Goal: Task Accomplishment & Management: Manage account settings

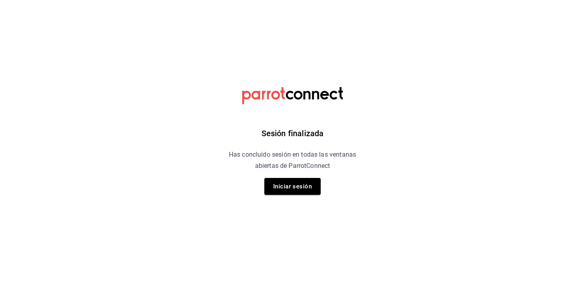
click at [275, 176] on div "Sesión finalizada Has concluido sesión en todas las ventanas abiertas de Parrot…" at bounding box center [292, 141] width 203 height 282
click at [281, 189] on button "Iniciar sesión" at bounding box center [292, 186] width 56 height 17
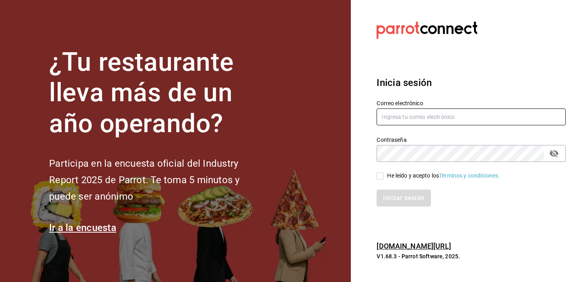
click at [419, 119] on input "text" at bounding box center [470, 117] width 189 height 17
type input "thehappybox@satelite.com"
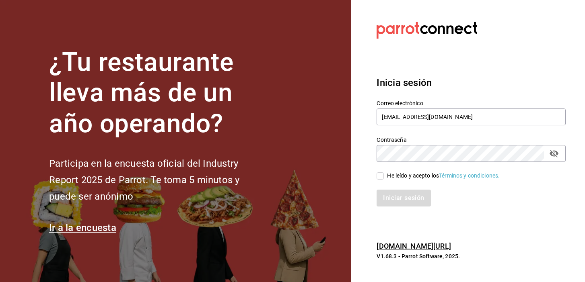
click at [382, 175] on input "He leído y acepto los Términos y condiciones." at bounding box center [379, 176] width 7 height 7
checkbox input "true"
click at [401, 201] on button "Iniciar sesión" at bounding box center [403, 198] width 55 height 17
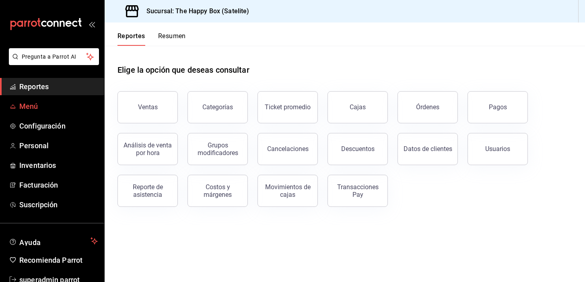
click at [33, 107] on span "Menú" at bounding box center [58, 106] width 78 height 11
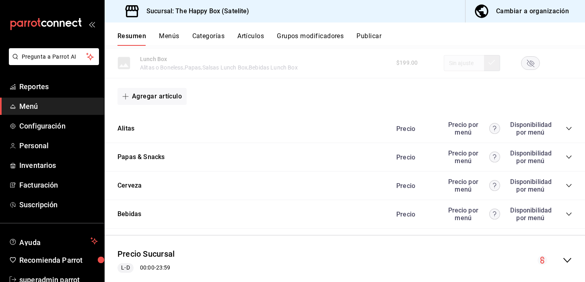
scroll to position [436, 0]
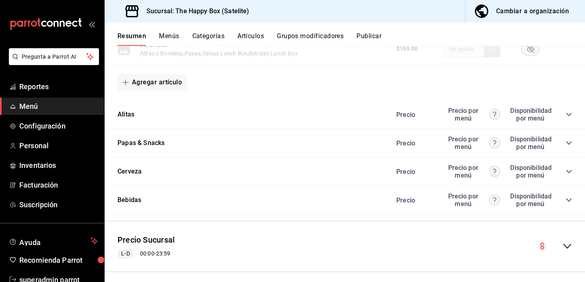
click at [567, 113] on icon "collapse-category-row" at bounding box center [568, 114] width 6 height 6
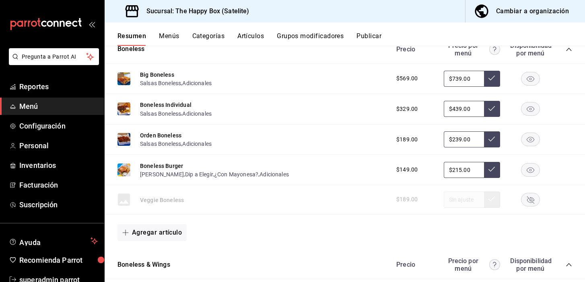
scroll to position [0, 0]
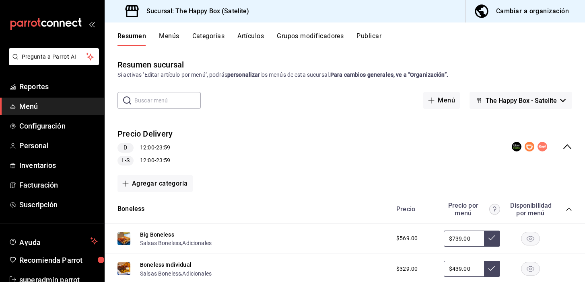
click at [521, 98] on span "The Happy Box - Satelite" at bounding box center [520, 101] width 71 height 8
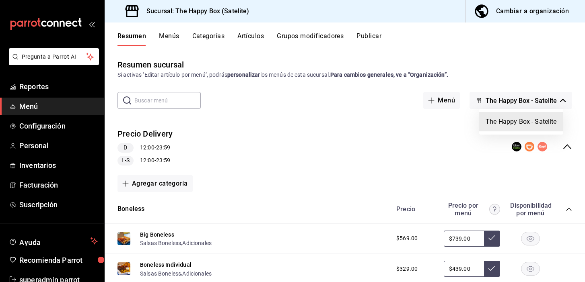
click at [464, 40] on div at bounding box center [292, 141] width 585 height 282
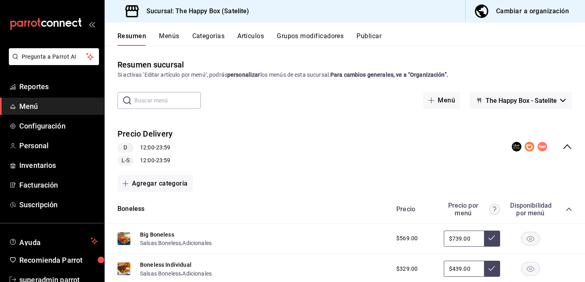
click at [366, 37] on button "Publicar" at bounding box center [368, 39] width 25 height 14
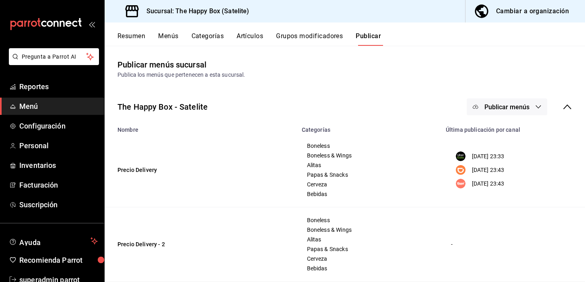
click at [514, 106] on span "Publicar menús" at bounding box center [506, 107] width 45 height 8
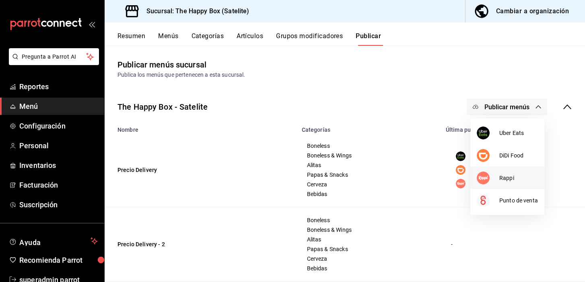
click at [499, 180] on span "Rappi" at bounding box center [518, 178] width 39 height 8
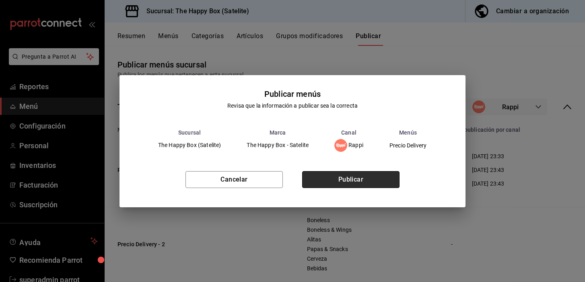
click at [368, 176] on button "Publicar" at bounding box center [350, 179] width 97 height 17
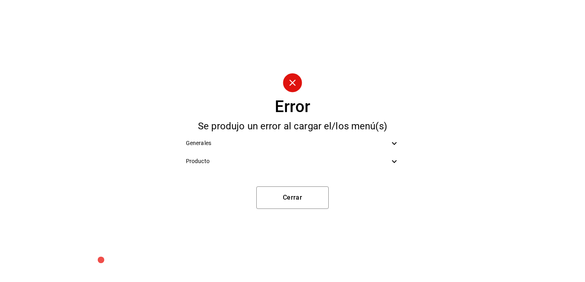
click at [393, 165] on icon at bounding box center [394, 162] width 10 height 10
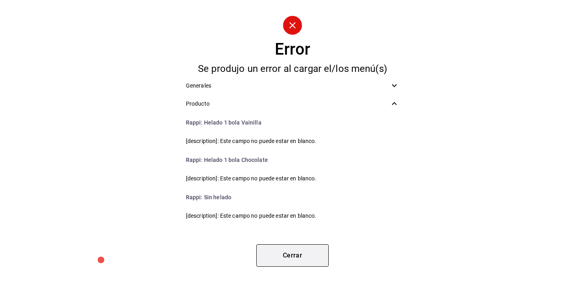
click at [294, 256] on button "Cerrar" at bounding box center [292, 256] width 72 height 23
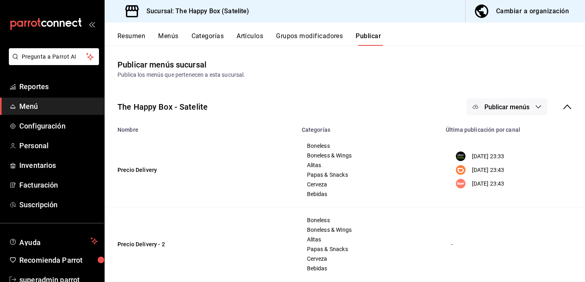
scroll to position [3, 0]
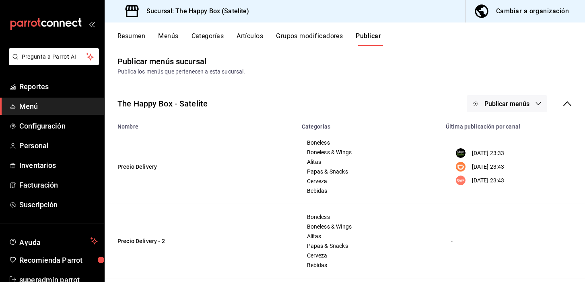
click at [168, 37] on button "Menús" at bounding box center [168, 39] width 20 height 14
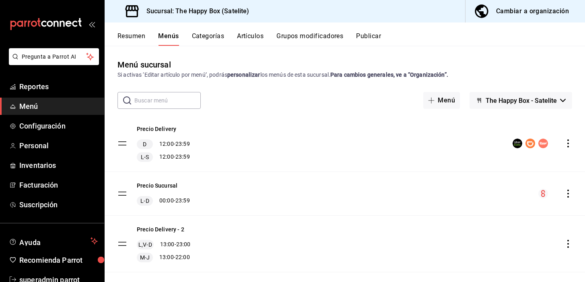
click at [138, 35] on button "Resumen" at bounding box center [131, 39] width 28 height 14
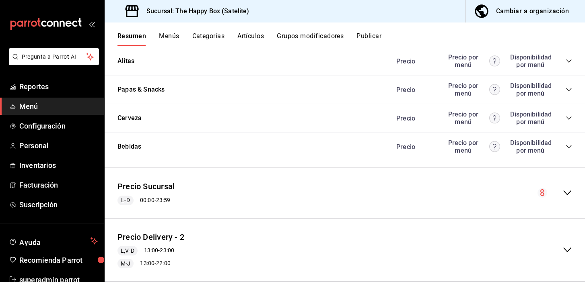
scroll to position [487, 0]
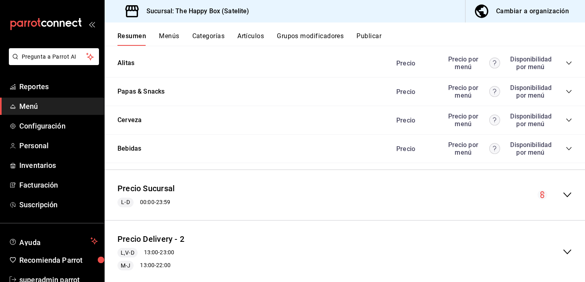
click at [570, 91] on icon "collapse-category-row" at bounding box center [568, 91] width 5 height 3
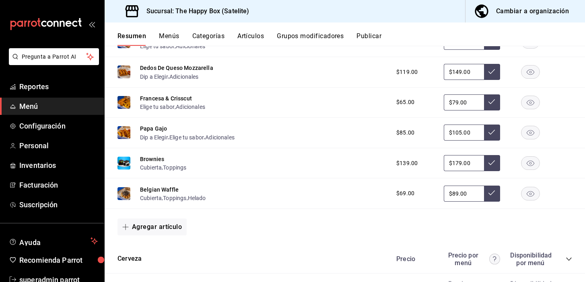
scroll to position [646, 0]
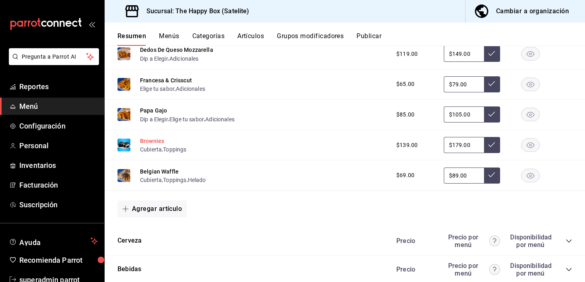
click at [148, 140] on button "Brownies" at bounding box center [152, 141] width 24 height 8
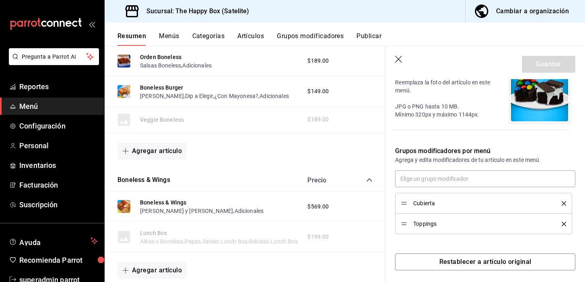
scroll to position [161, 0]
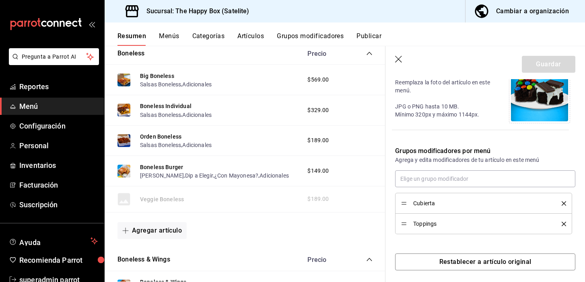
click at [168, 33] on button "Menús" at bounding box center [169, 39] width 20 height 14
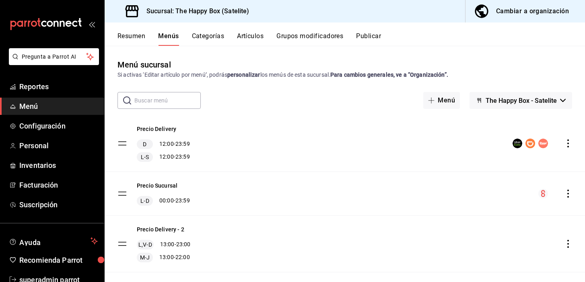
click at [148, 103] on input "text" at bounding box center [167, 101] width 66 height 16
click at [259, 35] on button "Artículos" at bounding box center [250, 39] width 27 height 14
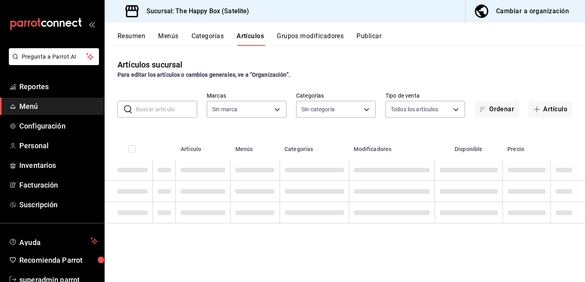
type input "58c7a565-4df7-4662-91b2-7a1e9e046cfe"
type input "9f323e17-e675-4261-b0bb-923c28e48b90,254b66a5-88d1-47ed-93f4-da680209bdce,6127c…"
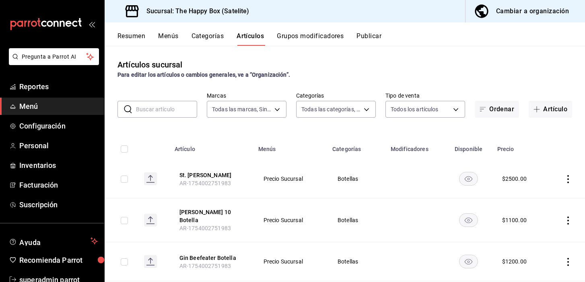
click at [156, 109] on input "text" at bounding box center [166, 109] width 61 height 16
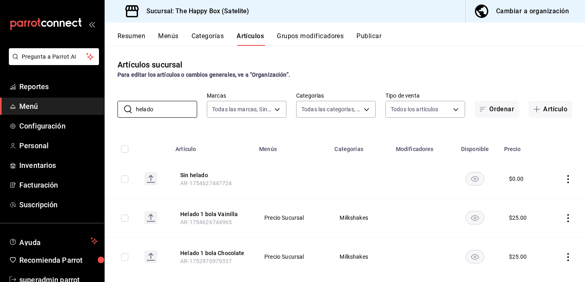
type input "helado"
click at [568, 179] on icon "actions" at bounding box center [568, 179] width 2 height 8
click at [539, 195] on span "Editar" at bounding box center [543, 197] width 21 height 8
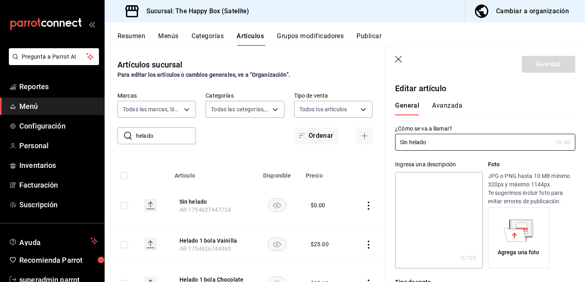
click at [398, 56] on icon "button" at bounding box center [399, 60] width 8 height 8
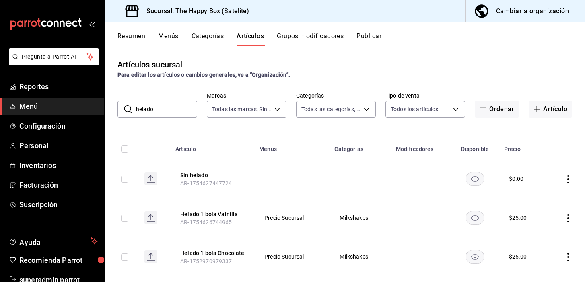
scroll to position [14, 0]
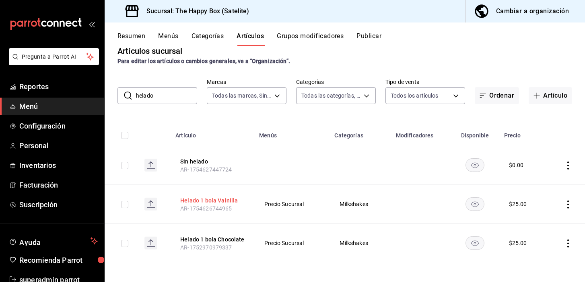
click at [191, 201] on button "Helado 1 bola Vainilla" at bounding box center [212, 201] width 64 height 8
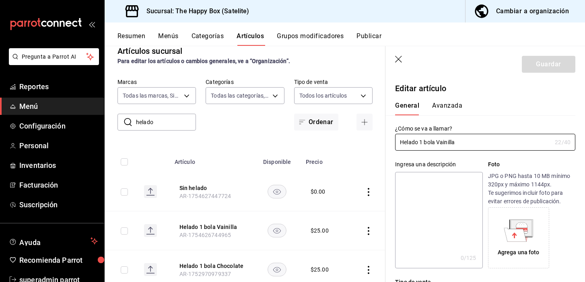
click at [454, 105] on button "Avanzada" at bounding box center [447, 109] width 30 height 14
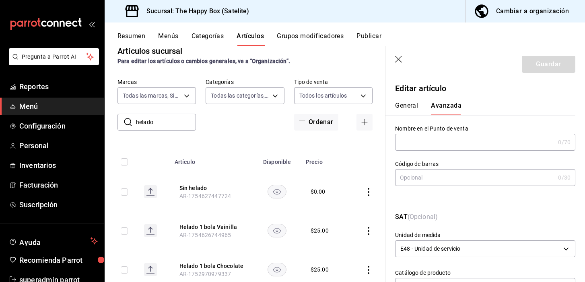
click at [407, 105] on button "General" at bounding box center [406, 109] width 23 height 14
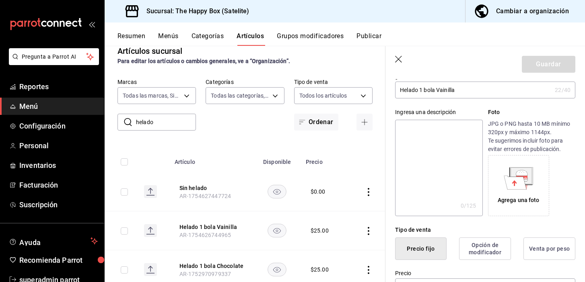
scroll to position [58, 0]
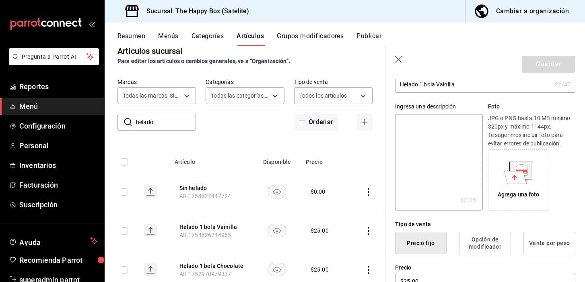
click at [465, 144] on textarea at bounding box center [438, 162] width 87 height 97
type textarea "."
type textarea "x"
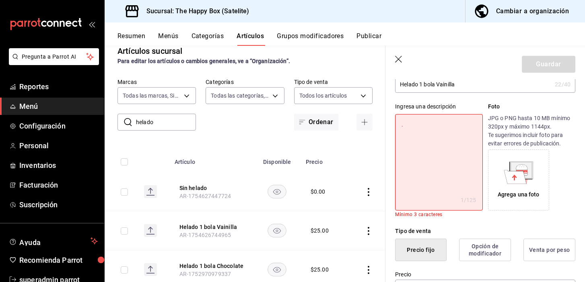
type textarea "."
type textarea "x"
type textarea "."
type textarea "x"
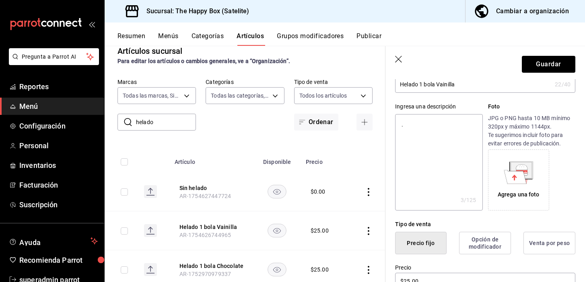
type textarea "."
type textarea "x"
type textarea "."
click at [546, 65] on button "Guardar" at bounding box center [548, 64] width 53 height 17
type textarea "x"
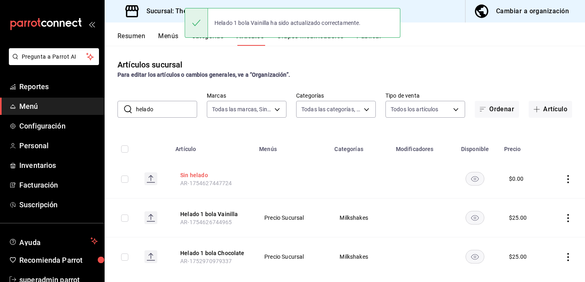
click at [197, 176] on button "Sin helado" at bounding box center [212, 175] width 64 height 8
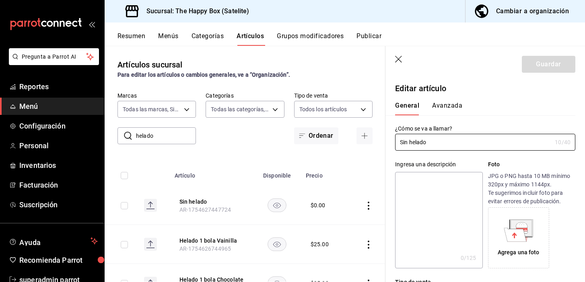
type input "$0.00"
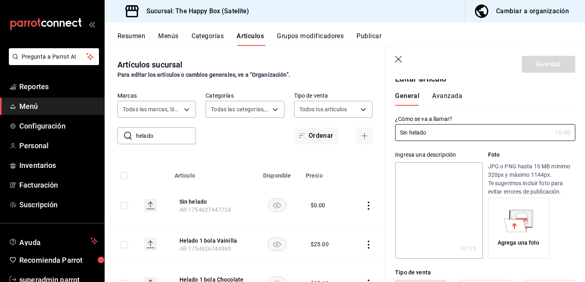
scroll to position [12, 0]
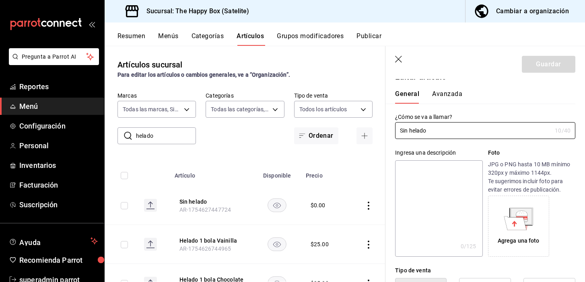
click at [449, 180] on textarea at bounding box center [438, 208] width 87 height 97
type textarea "."
type textarea "x"
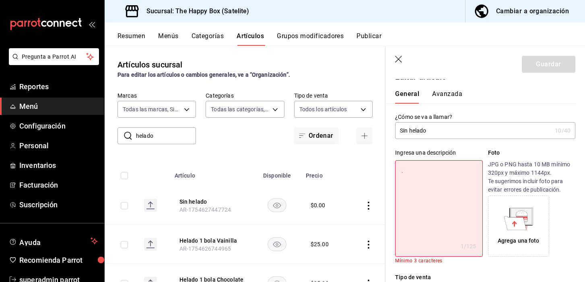
type textarea "."
type textarea "x"
type textarea "."
type textarea "x"
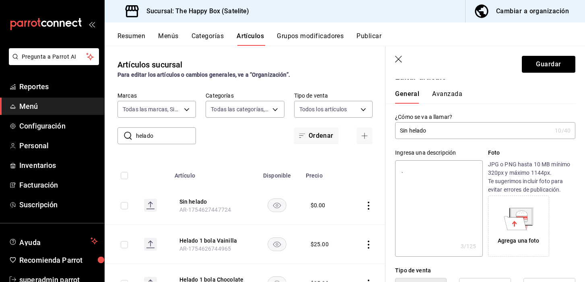
type textarea "."
type textarea "x"
type textarea "."
click at [551, 58] on button "Guardar" at bounding box center [548, 64] width 53 height 17
type textarea "x"
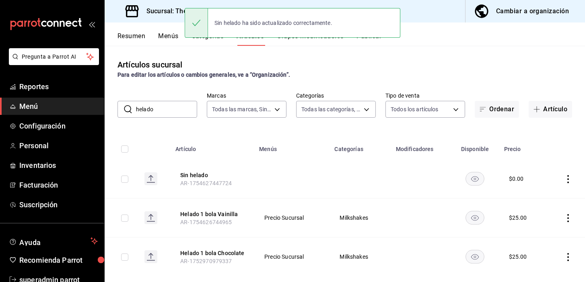
scroll to position [14, 0]
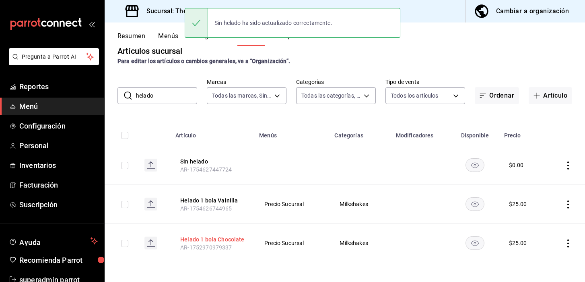
click at [203, 241] on button "Helado 1 bola Chocolate" at bounding box center [212, 240] width 64 height 8
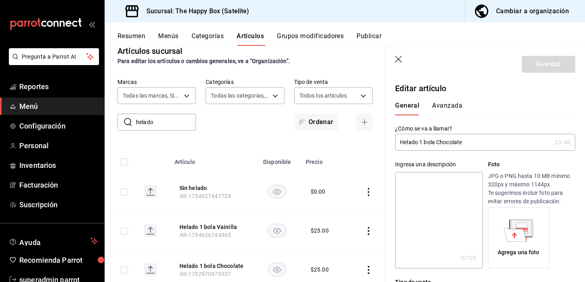
click at [425, 220] on textarea at bounding box center [438, 220] width 87 height 97
type textarea "."
type textarea "x"
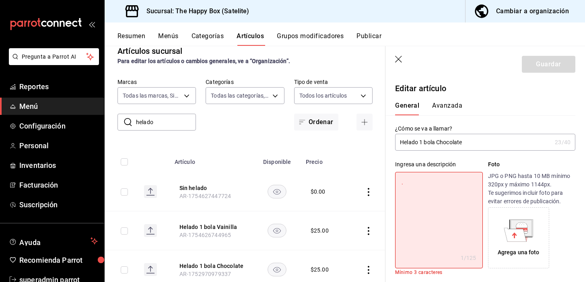
type textarea "."
type textarea "x"
type textarea "."
type textarea "x"
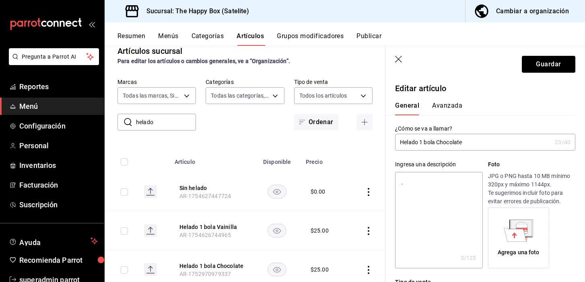
type textarea "."
type textarea "x"
type textarea "."
click at [549, 62] on button "Guardar" at bounding box center [548, 64] width 53 height 17
type textarea "x"
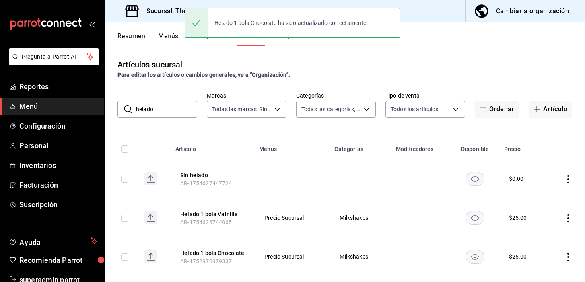
click at [374, 41] on button "Publicar" at bounding box center [368, 39] width 25 height 14
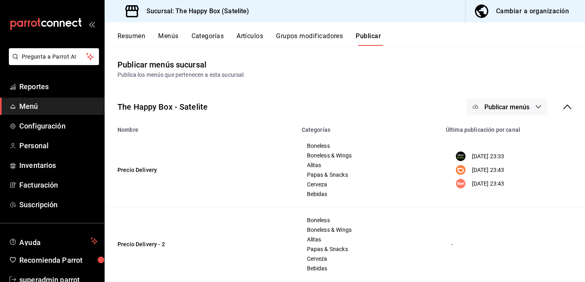
click at [521, 113] on button "Publicar menús" at bounding box center [507, 107] width 80 height 17
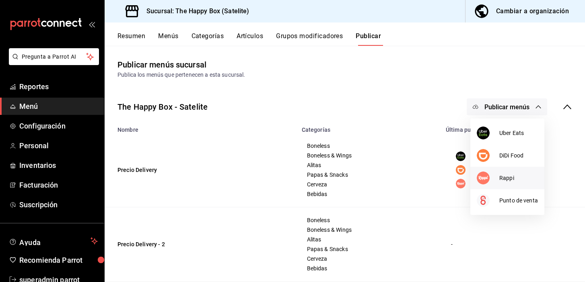
click at [500, 183] on li "Rappi" at bounding box center [507, 178] width 74 height 23
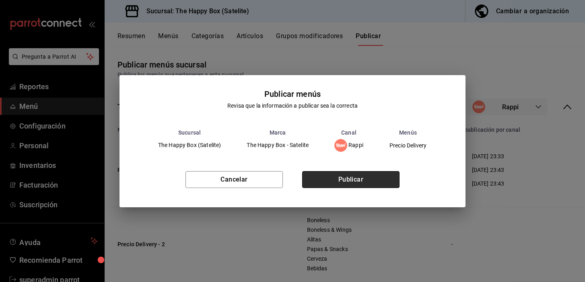
click at [348, 177] on button "Publicar" at bounding box center [350, 179] width 97 height 17
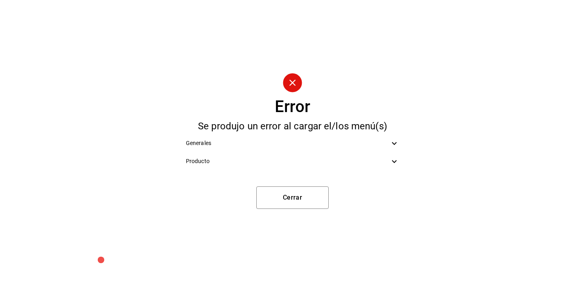
click at [353, 154] on div "Producto" at bounding box center [292, 161] width 226 height 18
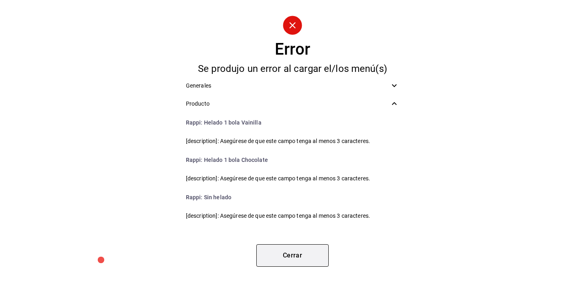
click at [295, 262] on button "Cerrar" at bounding box center [292, 256] width 72 height 23
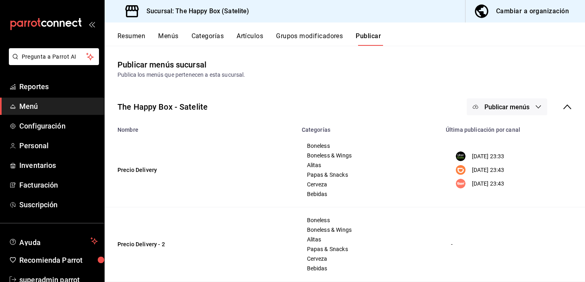
click at [248, 35] on button "Artículos" at bounding box center [249, 39] width 27 height 14
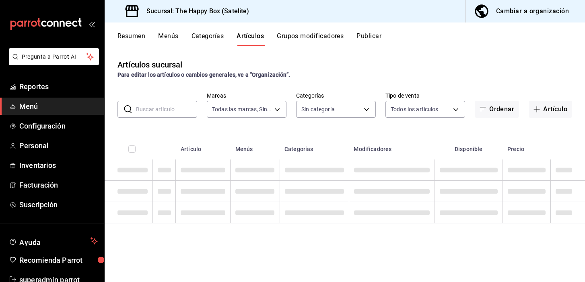
type input "58c7a565-4df7-4662-91b2-7a1e9e046cfe"
type input "9f323e17-e675-4261-b0bb-923c28e48b90,254b66a5-88d1-47ed-93f4-da680209bdce,6127c…"
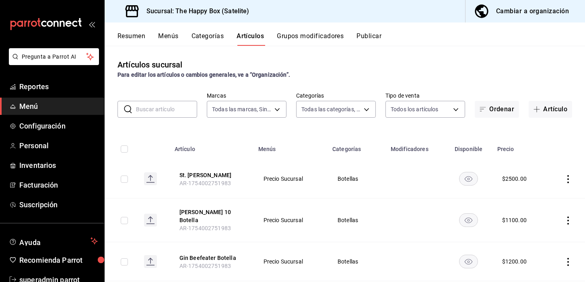
click at [159, 109] on input "text" at bounding box center [166, 109] width 61 height 16
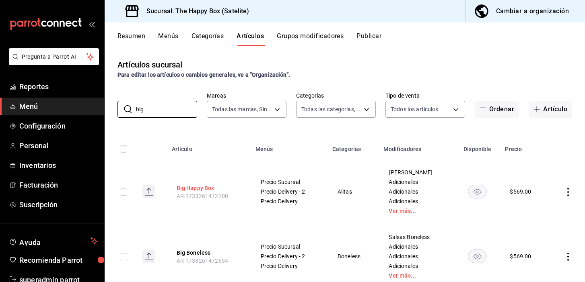
type input "big"
click at [213, 188] on button "Big Happy Box" at bounding box center [209, 188] width 64 height 8
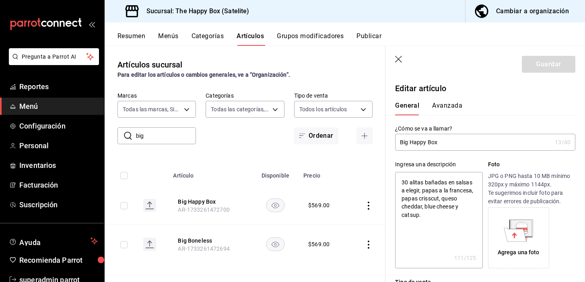
click at [168, 34] on button "Menús" at bounding box center [168, 39] width 20 height 14
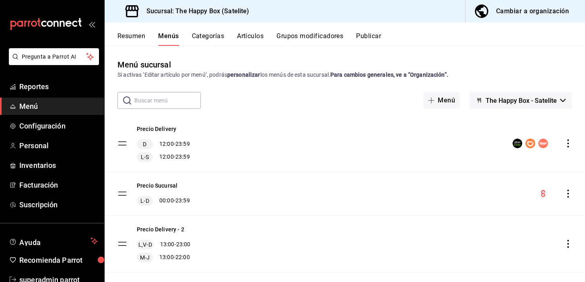
click at [243, 39] on button "Artículos" at bounding box center [250, 39] width 27 height 14
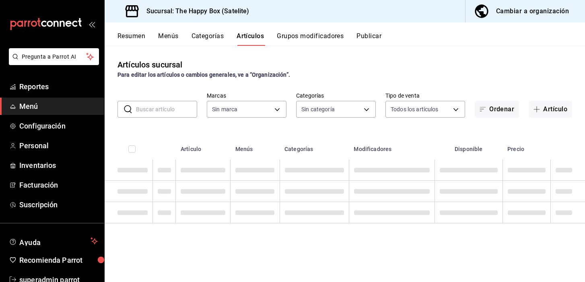
type input "58c7a565-4df7-4662-91b2-7a1e9e046cfe"
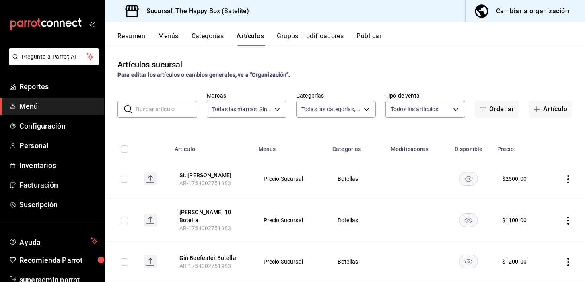
type input "9f323e17-e675-4261-b0bb-923c28e48b90,254b66a5-88d1-47ed-93f4-da680209bdce,6127c…"
click at [170, 109] on input "text" at bounding box center [166, 109] width 61 height 16
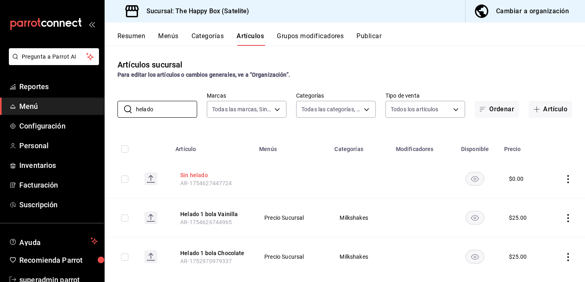
type input "helado"
click at [198, 177] on button "Sin helado" at bounding box center [212, 175] width 64 height 8
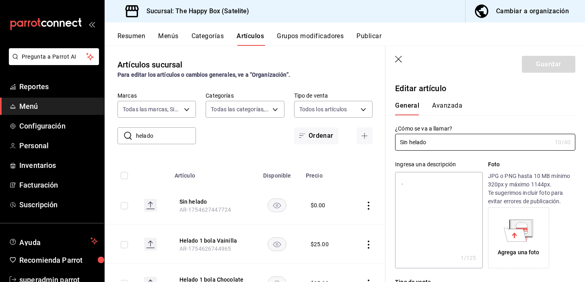
type textarea "x"
click at [407, 189] on textarea "." at bounding box center [438, 220] width 87 height 97
type textarea "s"
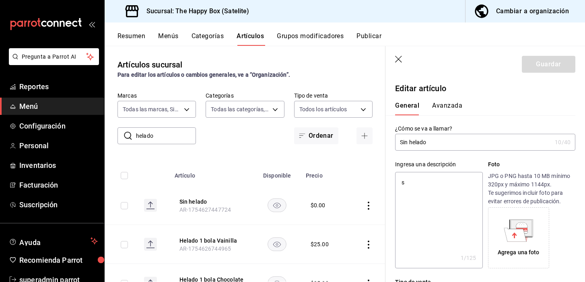
type textarea "x"
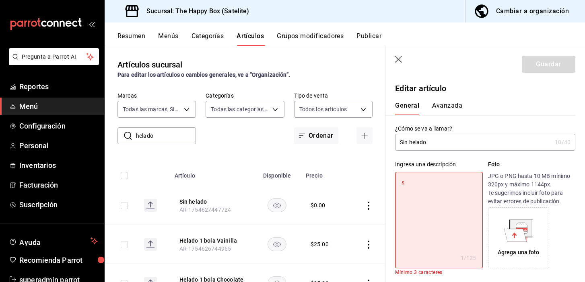
type textarea "si"
type textarea "x"
type textarea "sin"
type textarea "x"
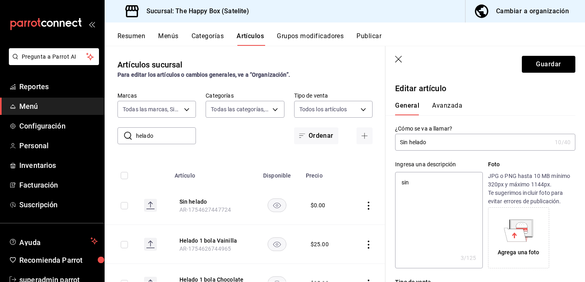
type textarea "sin"
type textarea "x"
type textarea "sin g"
type textarea "x"
type textarea "sin"
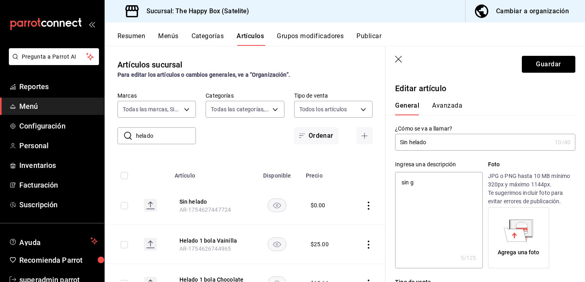
type textarea "x"
type textarea "sin h"
type textarea "x"
type textarea "sin he"
type textarea "x"
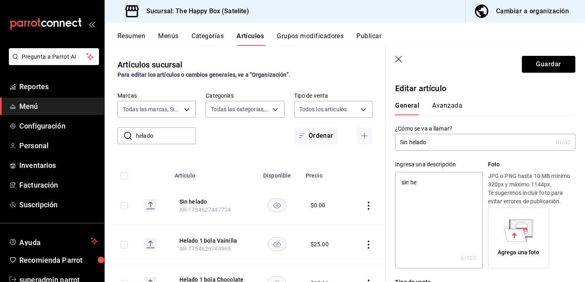
type textarea "sin hel"
type textarea "x"
type textarea "sin hela"
type textarea "x"
type textarea "sin helad"
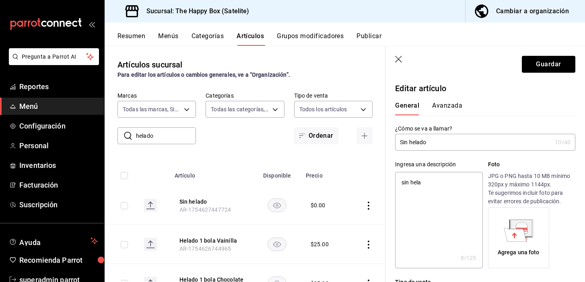
type textarea "x"
type textarea "sin helado"
type textarea "x"
type textarea "sin helado"
click at [562, 62] on button "Guardar" at bounding box center [548, 64] width 53 height 17
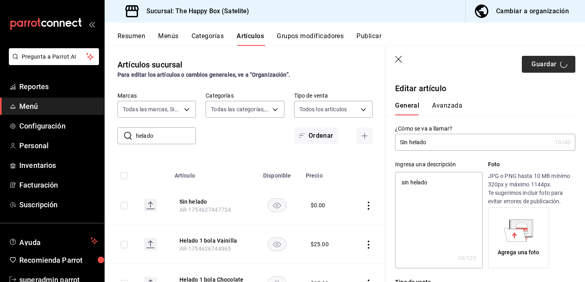
type textarea "x"
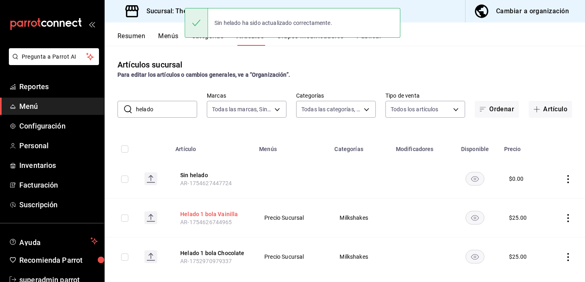
click at [204, 214] on button "Helado 1 bola Vainilla" at bounding box center [212, 214] width 64 height 8
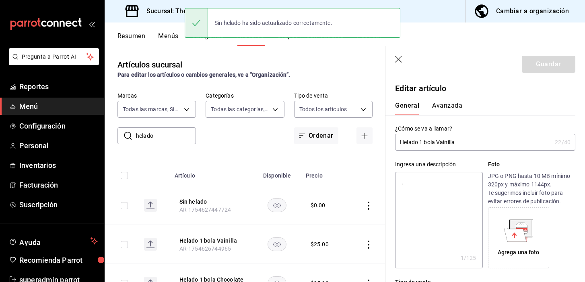
click at [435, 145] on input "Helado 1 bola Vainilla" at bounding box center [473, 142] width 156 height 16
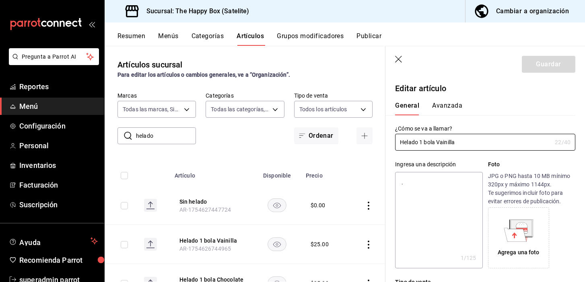
type textarea "x"
click at [416, 203] on textarea "." at bounding box center [438, 220] width 87 height 97
paste textarea "Helado 1 bola Vainilla"
type textarea ".Helado 1 bola Vainilla"
type textarea "x"
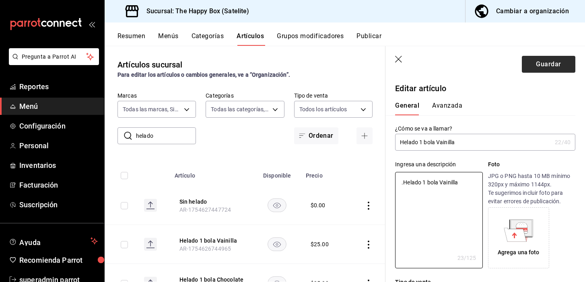
type textarea ".Helado 1 bola Vainilla"
click at [541, 63] on button "Guardar" at bounding box center [548, 64] width 53 height 17
type textarea "x"
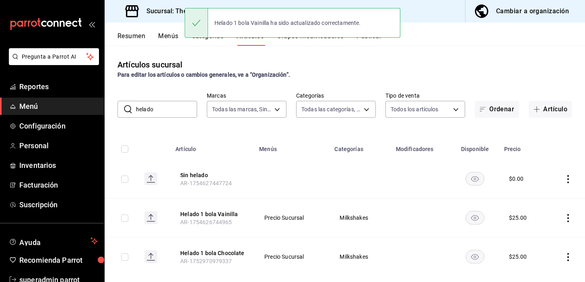
scroll to position [14, 0]
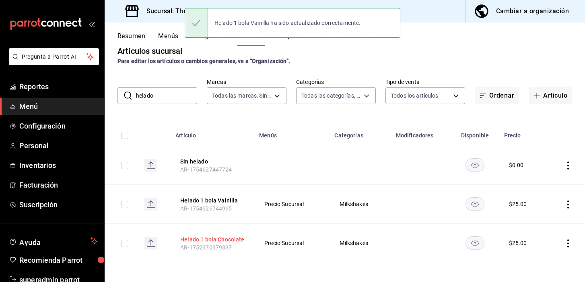
click at [206, 240] on button "Helado 1 bola Chocolate" at bounding box center [212, 240] width 64 height 8
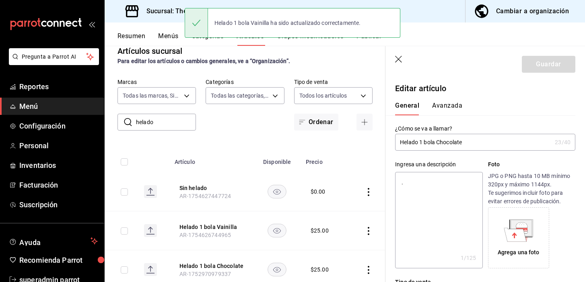
click at [421, 146] on input "Helado 1 bola Chocolate" at bounding box center [473, 142] width 156 height 16
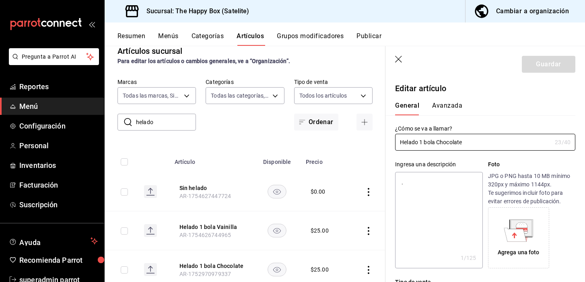
type textarea "x"
click at [418, 185] on textarea "." at bounding box center [438, 220] width 87 height 97
paste textarea "Helado 1 bola Chocolate"
type textarea ".Helado 1 bola Chocolate"
type textarea "x"
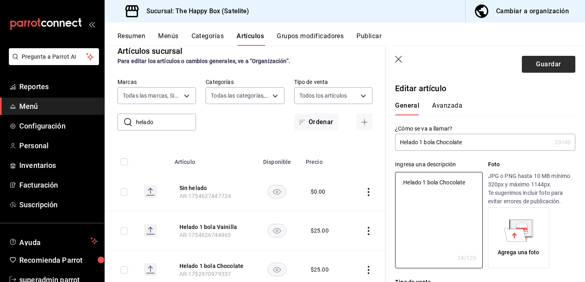
type textarea ".Helado 1 bola Chocolate"
click at [558, 62] on button "Guardar" at bounding box center [548, 64] width 53 height 17
type textarea "x"
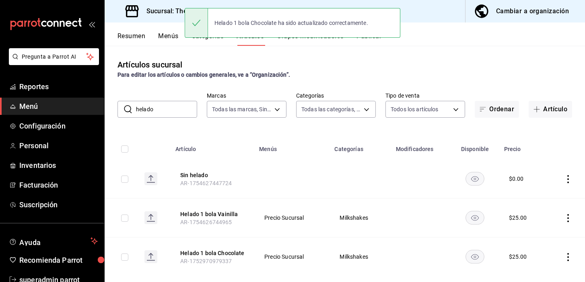
click at [376, 36] on div "Helado 1 bola Chocolate ha sido actualizado correctamente." at bounding box center [293, 23] width 216 height 30
click at [374, 40] on button "Publicar" at bounding box center [368, 39] width 25 height 14
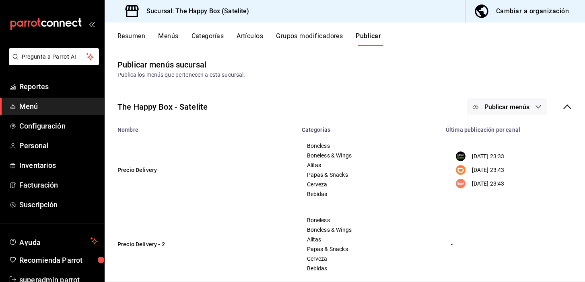
click at [501, 107] on span "Publicar menús" at bounding box center [506, 107] width 45 height 8
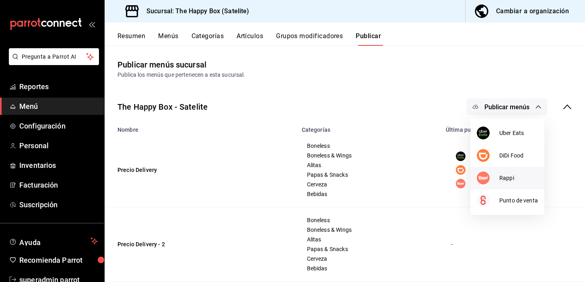
click at [505, 178] on span "Rappi" at bounding box center [518, 178] width 39 height 8
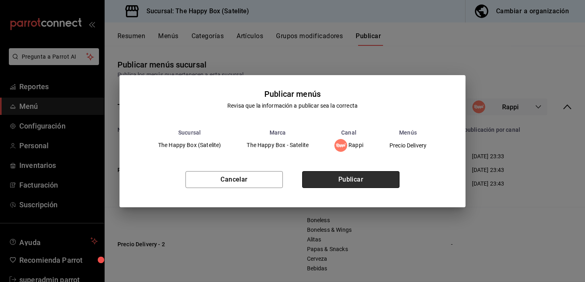
click at [366, 175] on button "Publicar" at bounding box center [350, 179] width 97 height 17
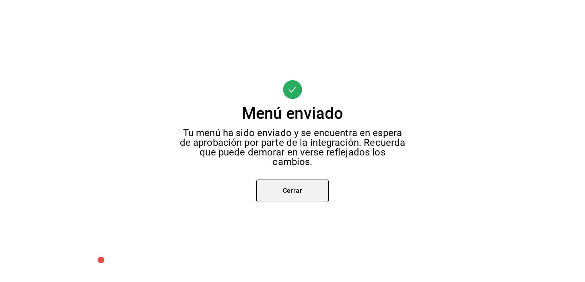
click at [292, 193] on button "Cerrar" at bounding box center [292, 191] width 72 height 23
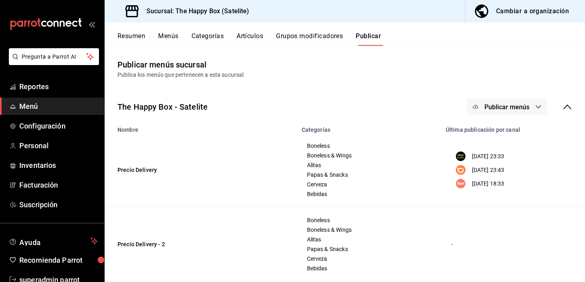
click at [504, 113] on button "Publicar menús" at bounding box center [507, 107] width 80 height 17
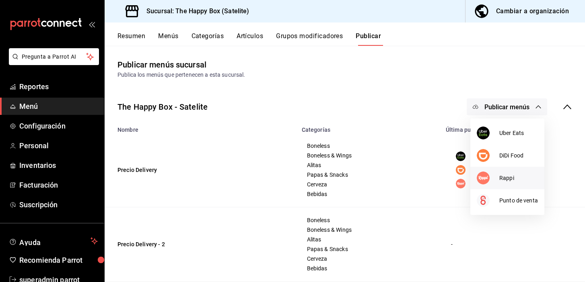
click at [500, 181] on span "Rappi" at bounding box center [518, 178] width 39 height 8
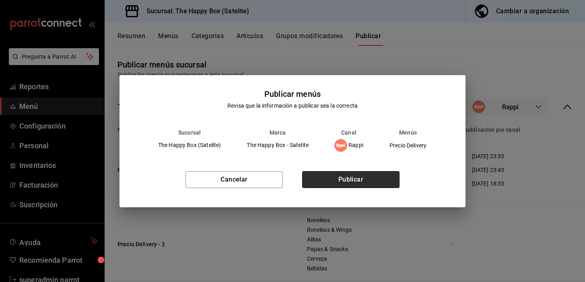
click at [362, 171] on button "Publicar" at bounding box center [350, 179] width 97 height 17
